Goal: Task Accomplishment & Management: Use online tool/utility

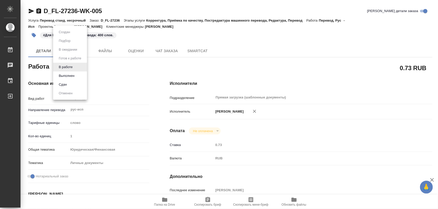
click at [76, 66] on body "🙏 .cls-1 fill:#fff; AWATERA Iglakov Maksim Работы 0 Чаты График Выйти D_FL-2723…" at bounding box center [219, 104] width 438 height 209
click at [66, 74] on button "Выполнен" at bounding box center [66, 76] width 19 height 6
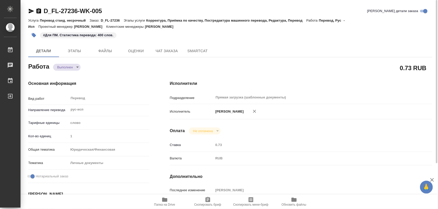
type textarea "x"
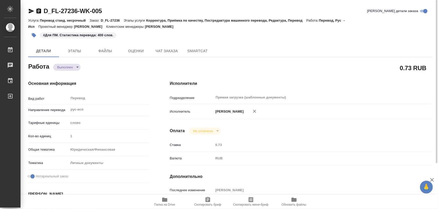
type textarea "x"
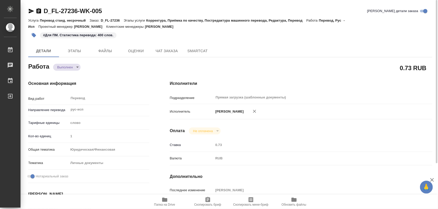
type textarea "x"
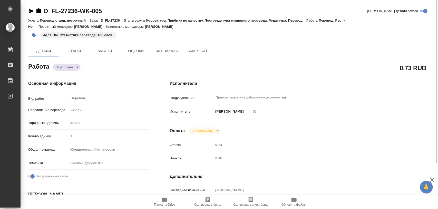
type textarea "x"
